Goal: Find specific fact: Locate a discrete piece of known information

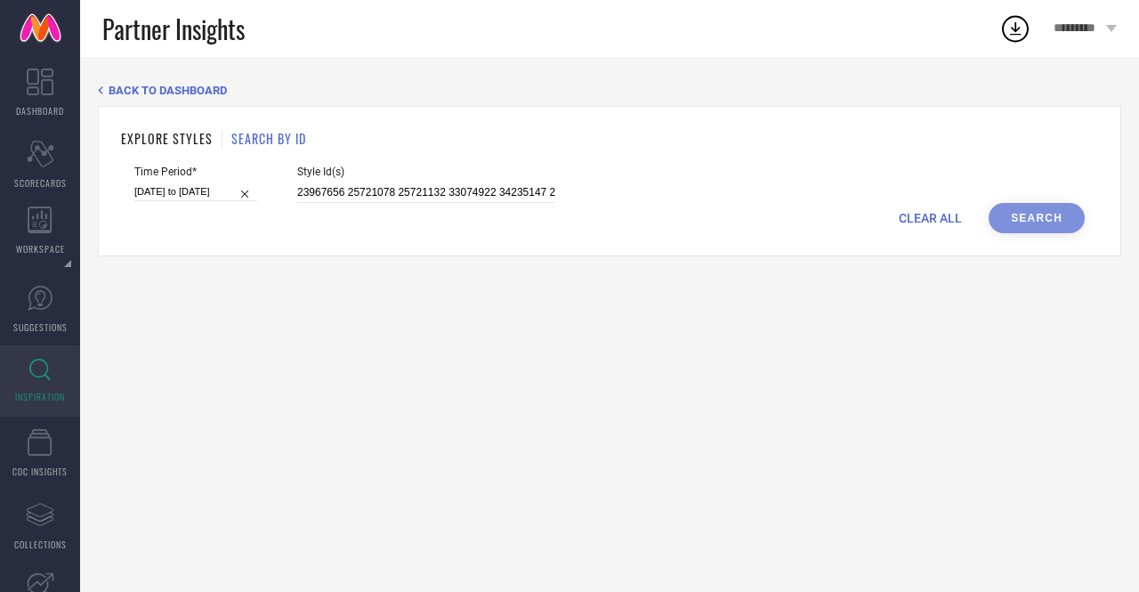
scroll to position [0, 91]
type input "23967656 25721078 25721132 33074922 34235147 29873601 34492380"
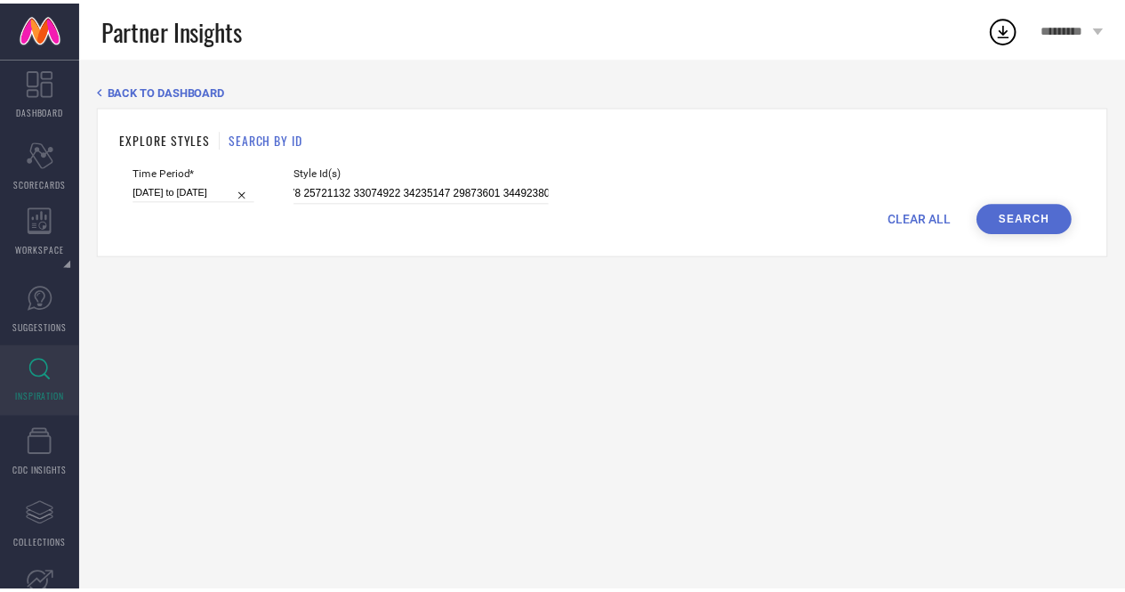
scroll to position [0, 0]
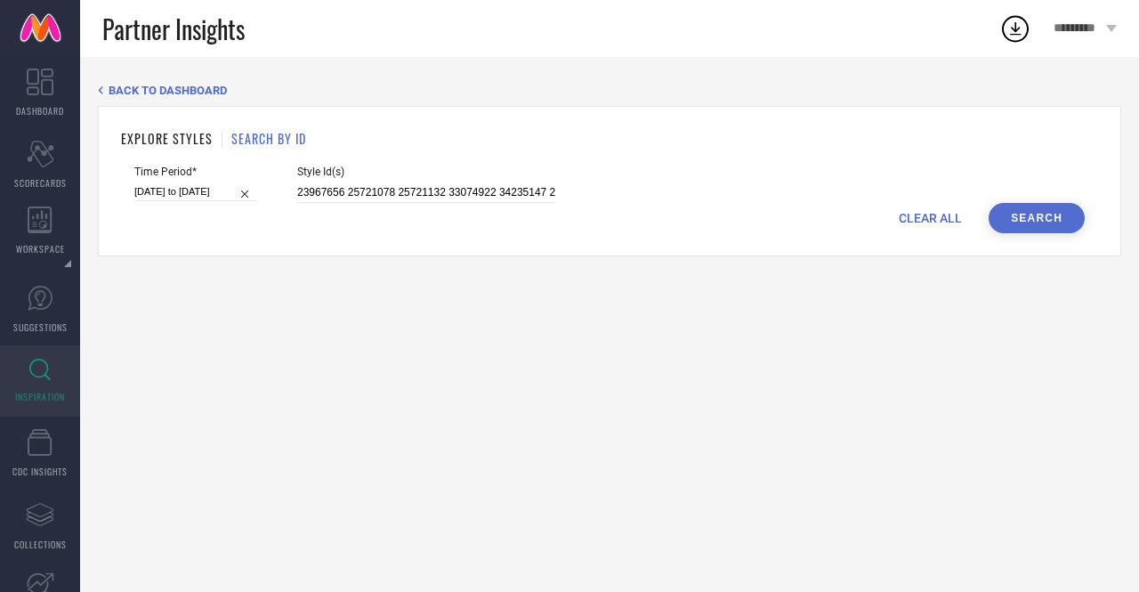
click at [1021, 214] on button "Search" at bounding box center [1036, 218] width 96 height 30
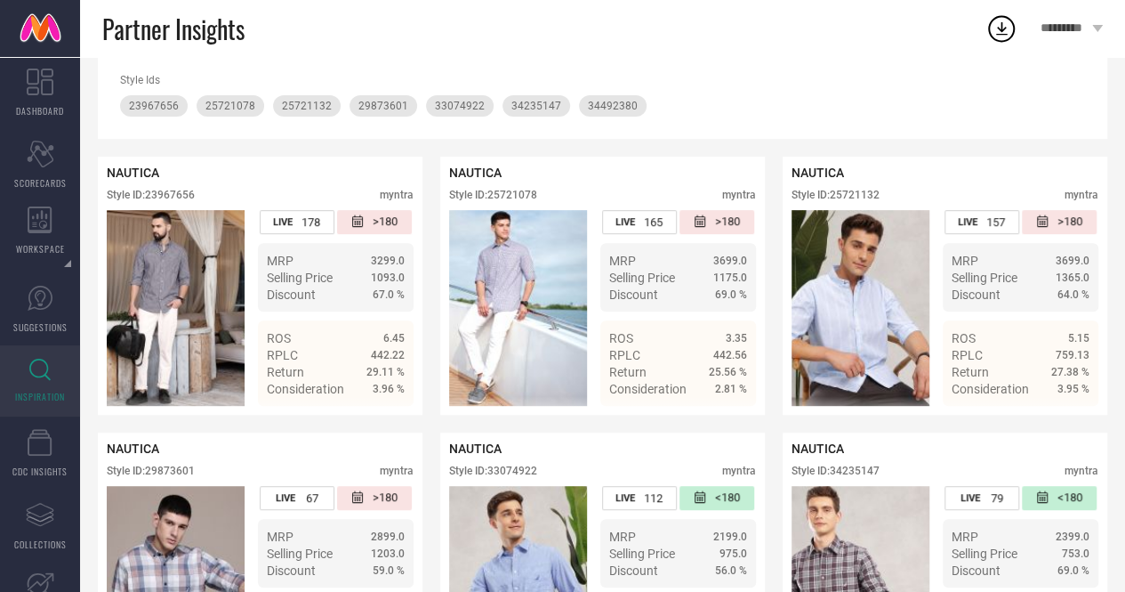
scroll to position [48, 0]
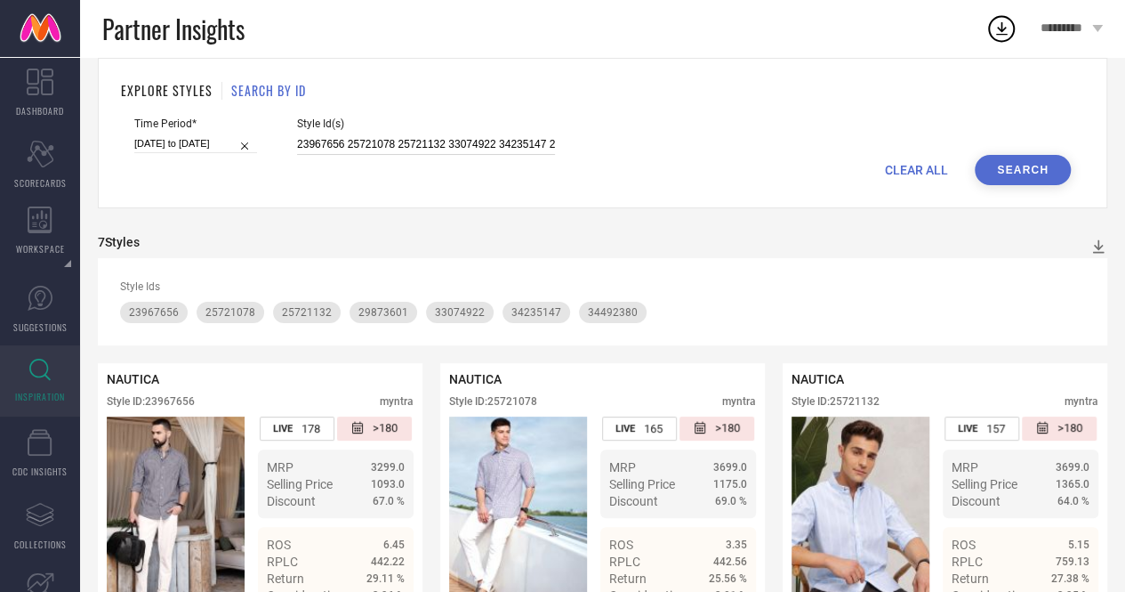
click at [297, 145] on input "23967656 25721078 25721132 33074922 34235147 29873601 34492380" at bounding box center [426, 144] width 258 height 20
paste input "30777751 30847746 30777748 30771335 30777747 30854162 26616552 30845912 3079727…"
type input "30777751 30847746 30777748 30771335 30777747 30854162 26616552 30845912 3079727…"
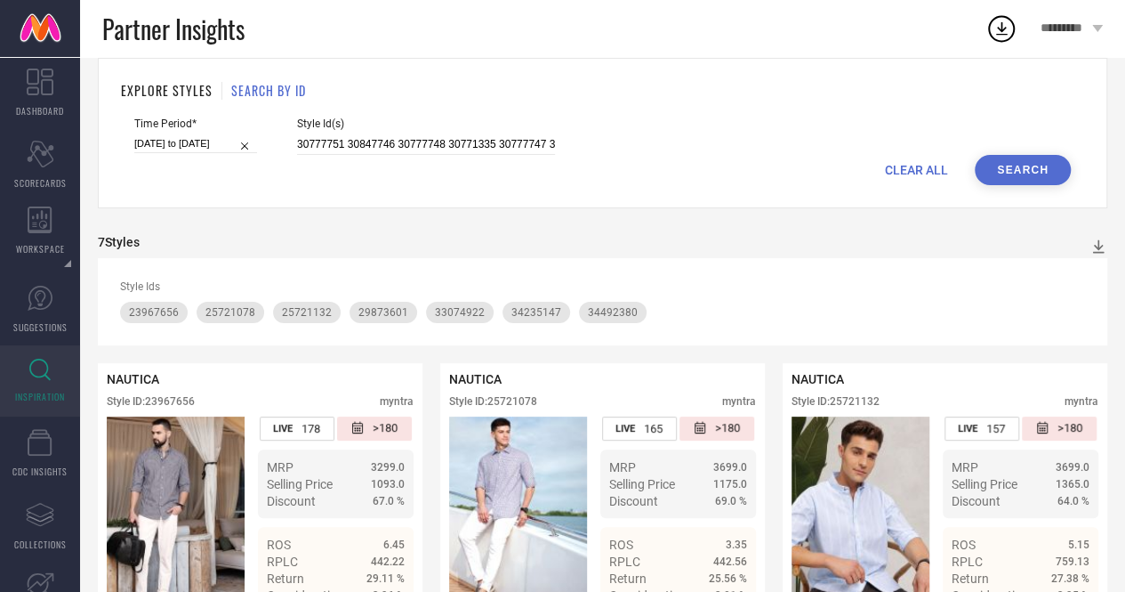
click at [1020, 165] on button "Search" at bounding box center [1023, 170] width 96 height 30
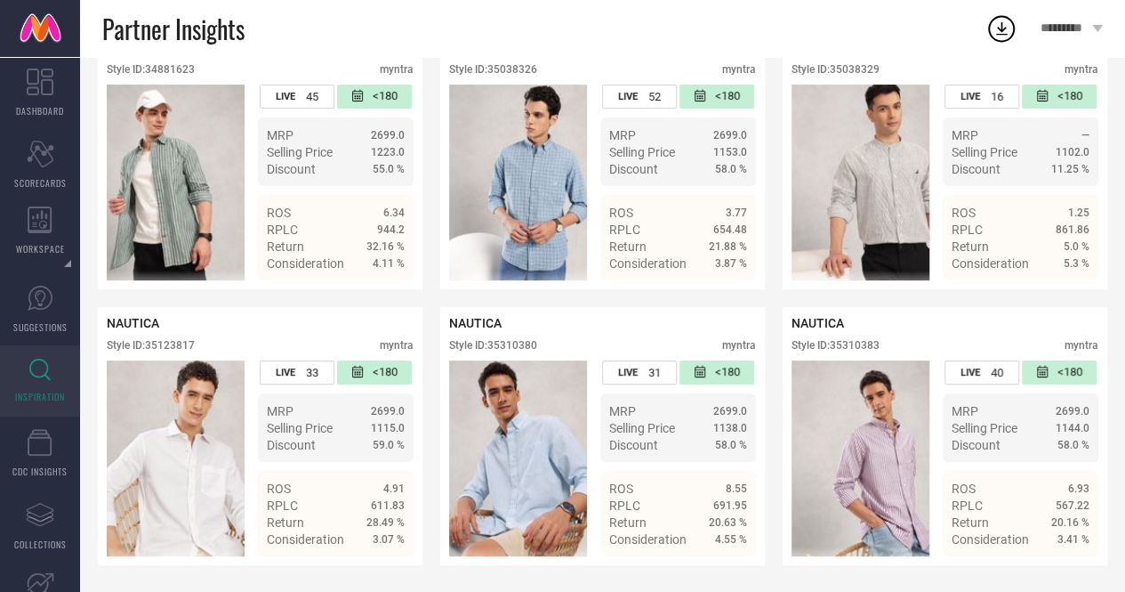
scroll to position [2295, 0]
